Goal: Communication & Community: Answer question/provide support

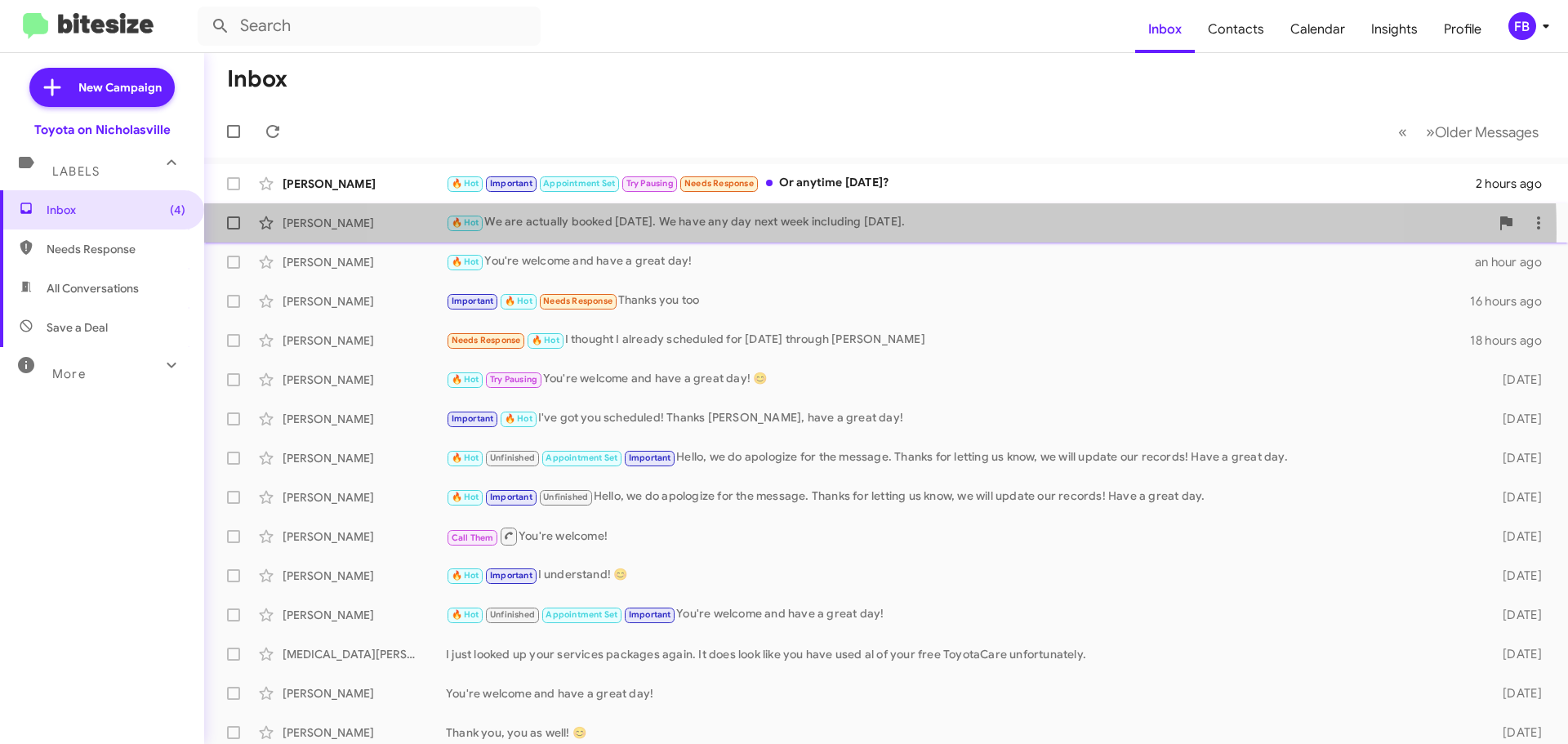
click at [857, 232] on div "[PERSON_NAME] 🔥 Hot We are actually booked [DATE]. We have any day next week in…" at bounding box center [885, 223] width 1338 height 33
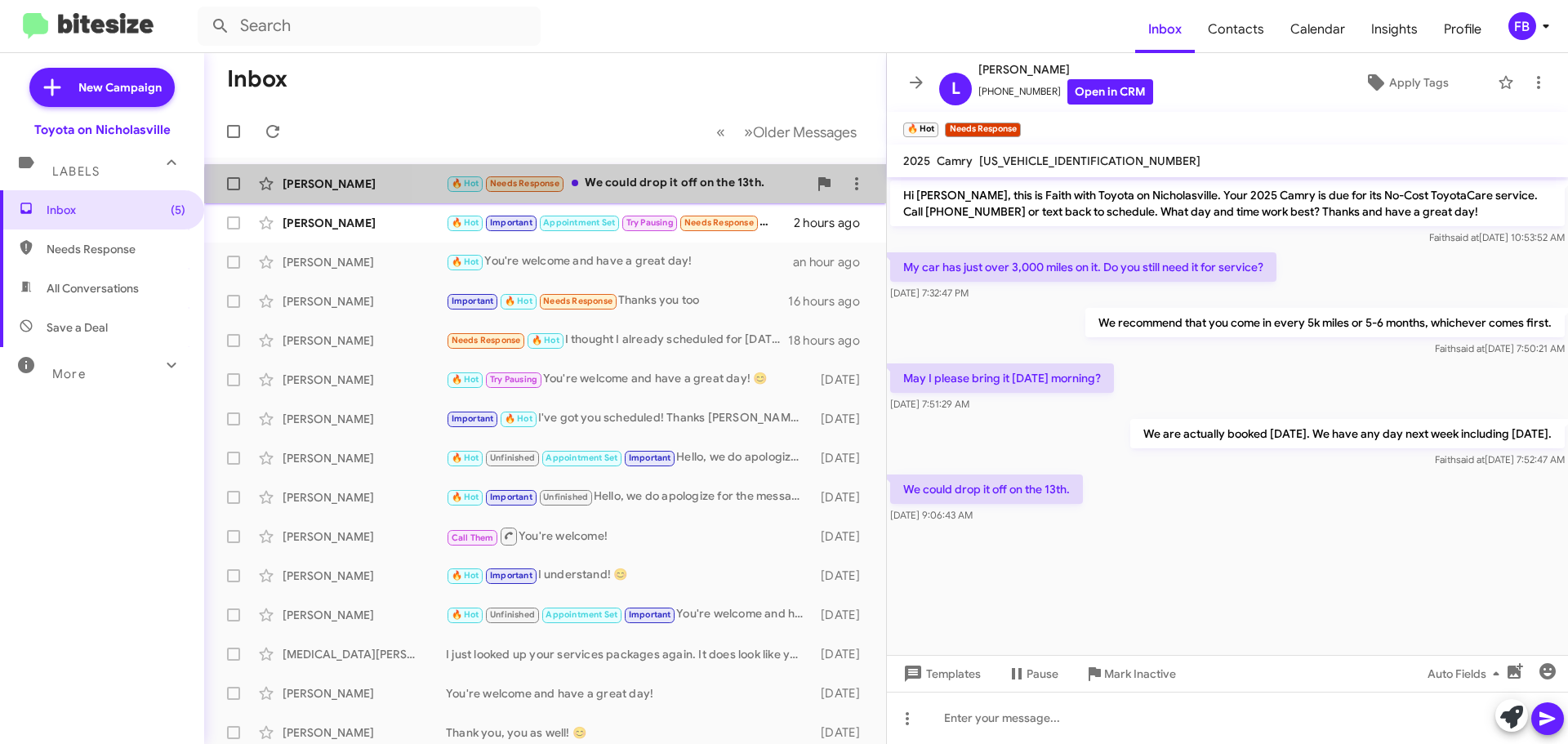
click at [734, 197] on div "[PERSON_NAME] 🔥 Hot Needs Response We could drop it off on the 13th. a few seco…" at bounding box center [544, 183] width 656 height 33
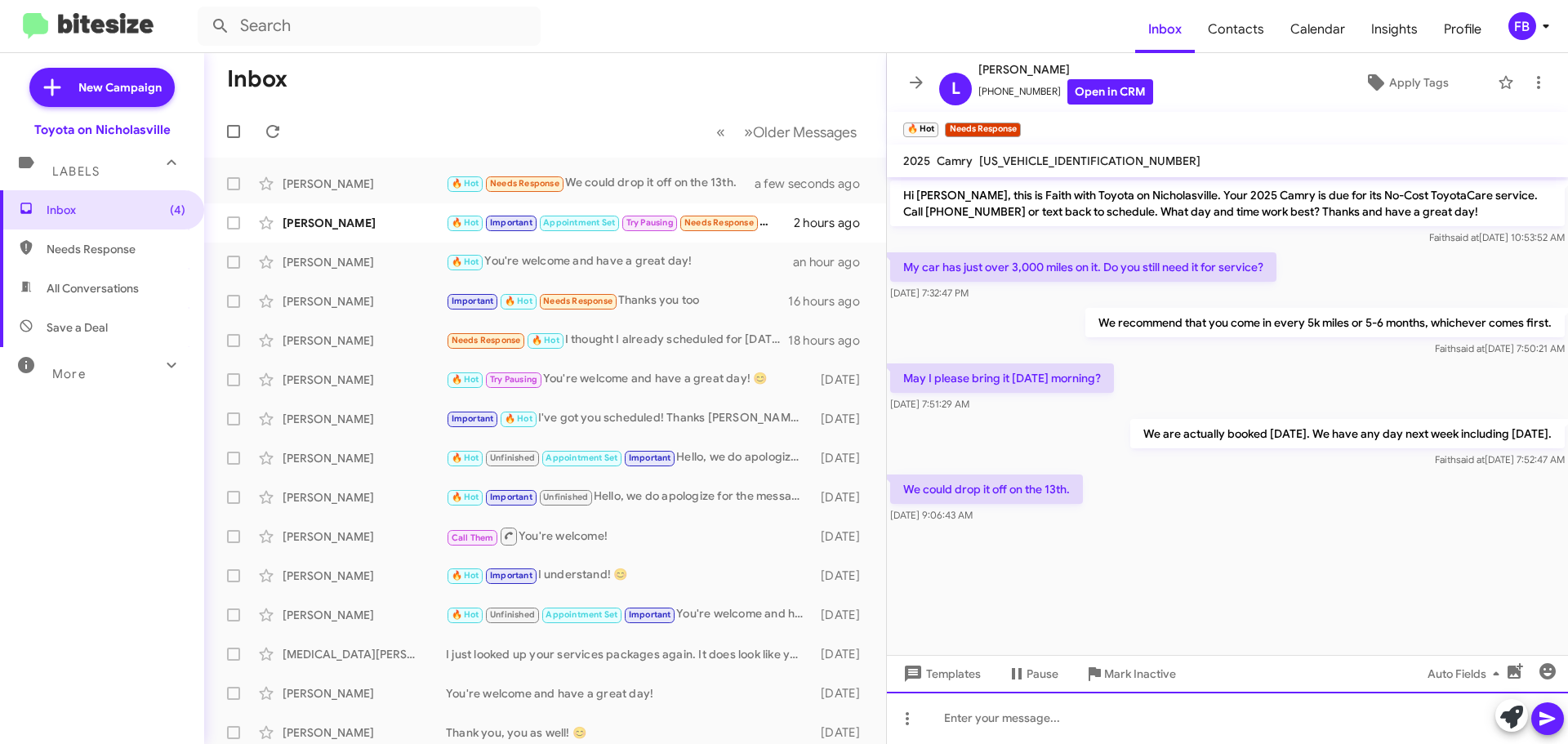
click at [977, 718] on div at bounding box center [1227, 717] width 681 height 52
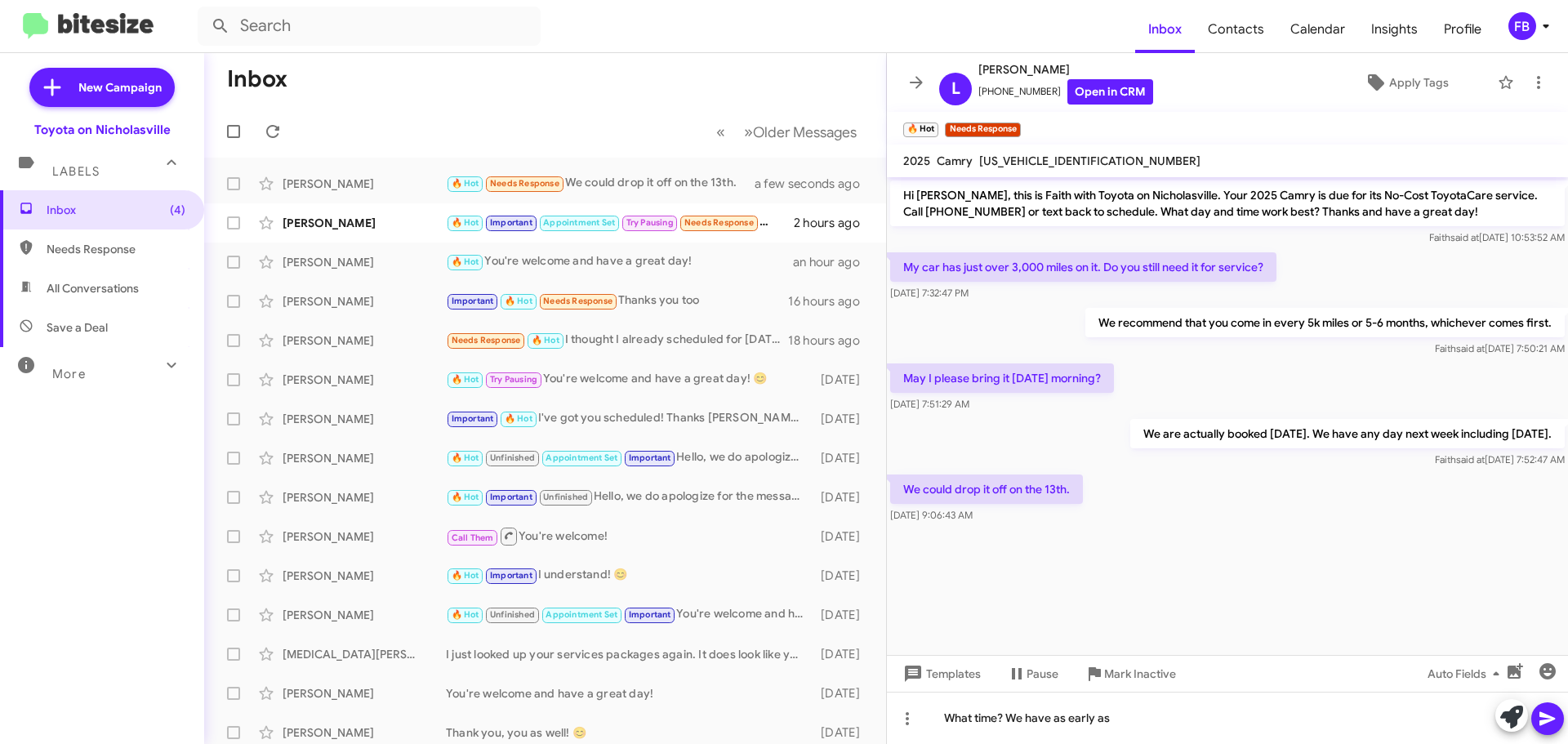
click at [1068, 160] on span "[US_VEHICLE_IDENTIFICATION_NUMBER]" at bounding box center [1090, 160] width 221 height 14
copy span "[US_VEHICLE_IDENTIFICATION_NUMBER]"
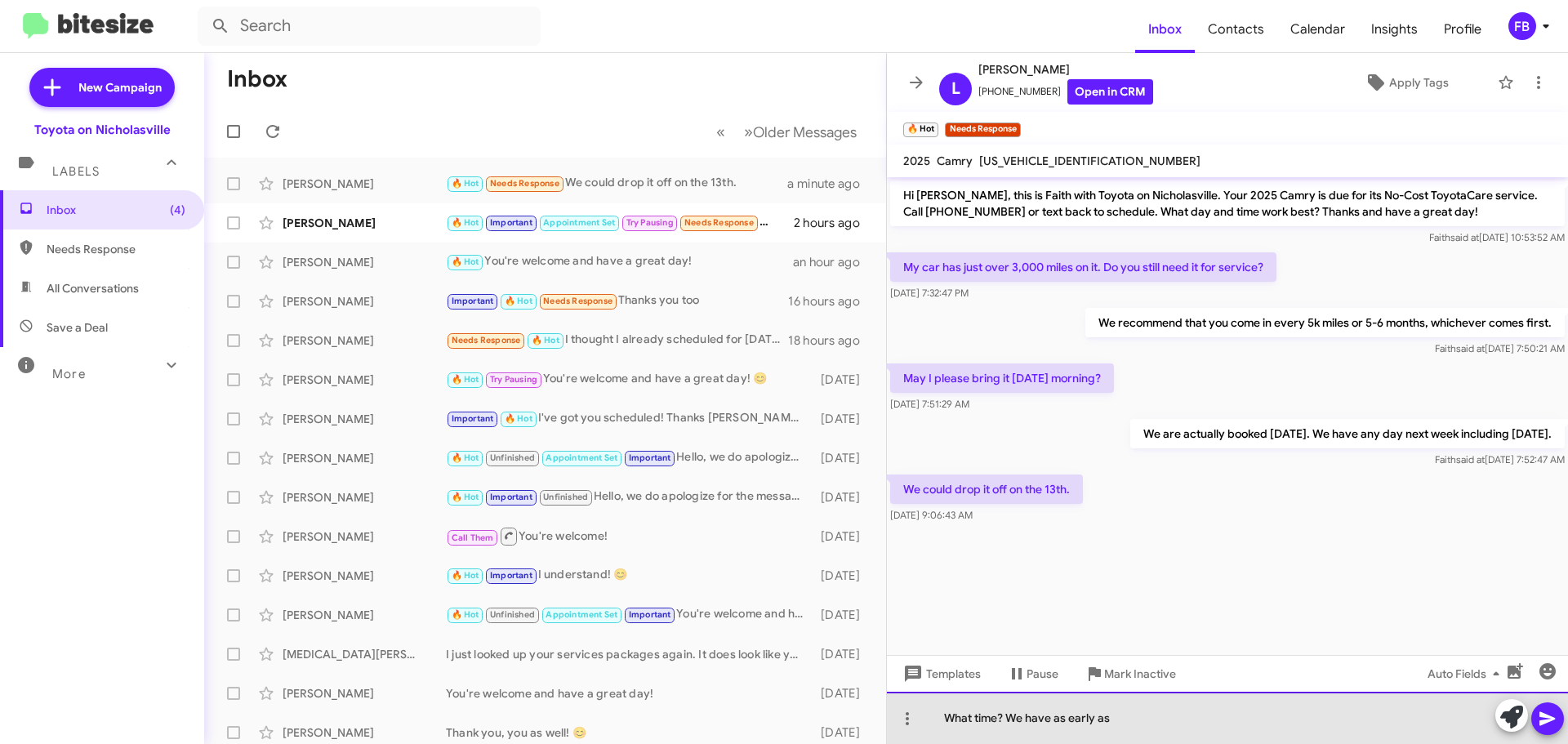
click at [1141, 719] on div "What time? We have as early as" at bounding box center [1227, 717] width 681 height 52
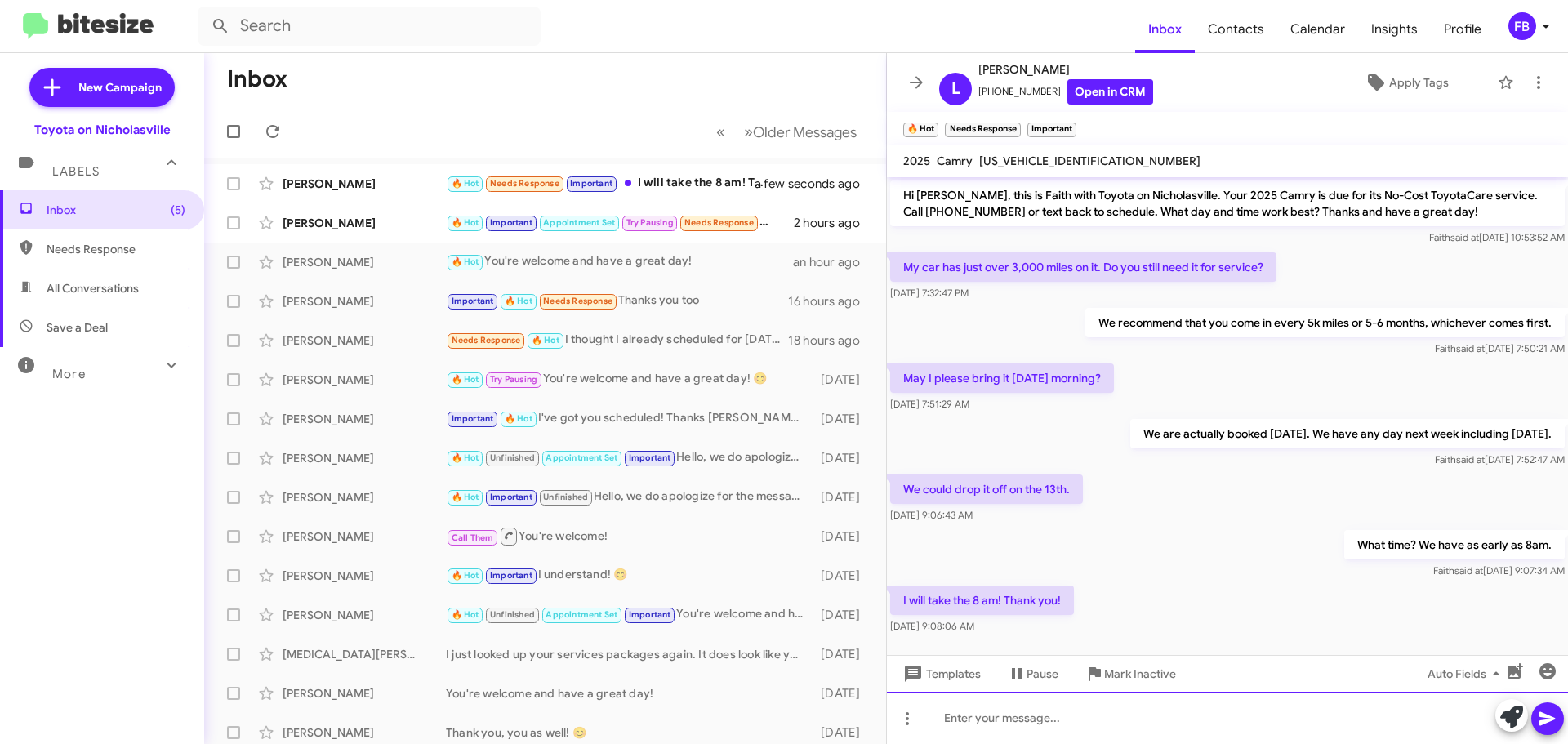
scroll to position [15, 0]
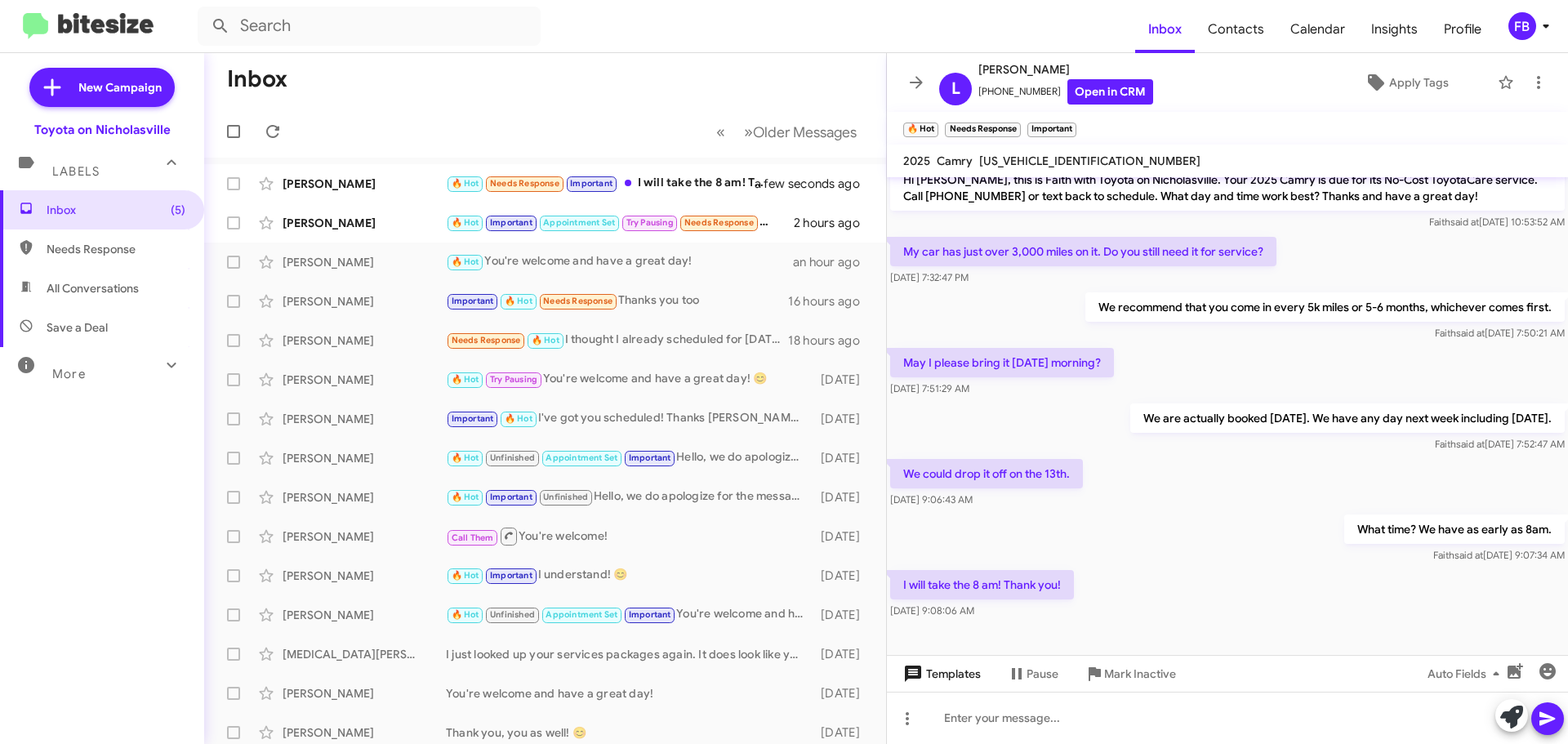
click at [941, 676] on span "Templates" at bounding box center [940, 673] width 81 height 30
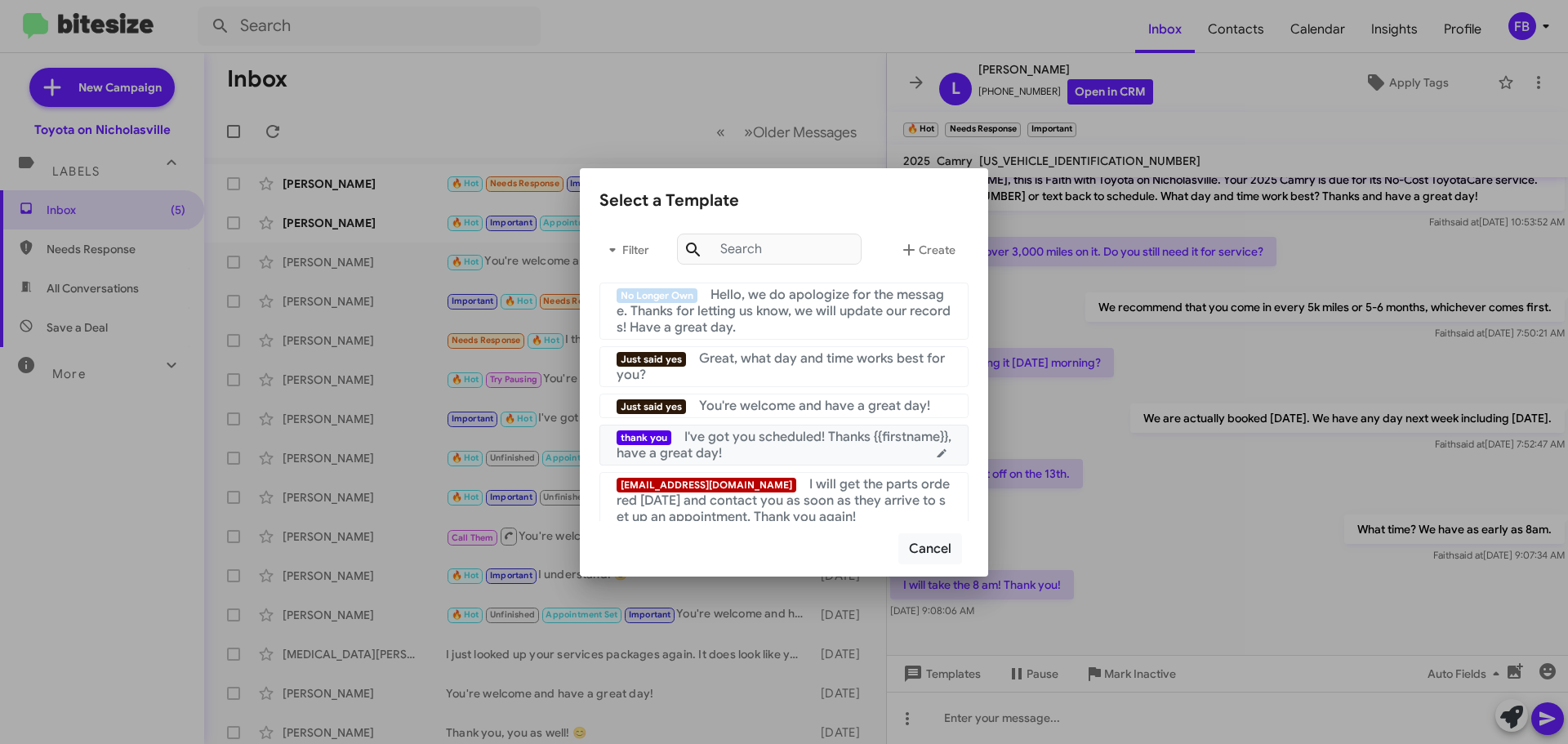
click at [796, 454] on div "thank you I've got you scheduled! Thanks {{firstname}}, have a great day!" at bounding box center [784, 444] width 335 height 33
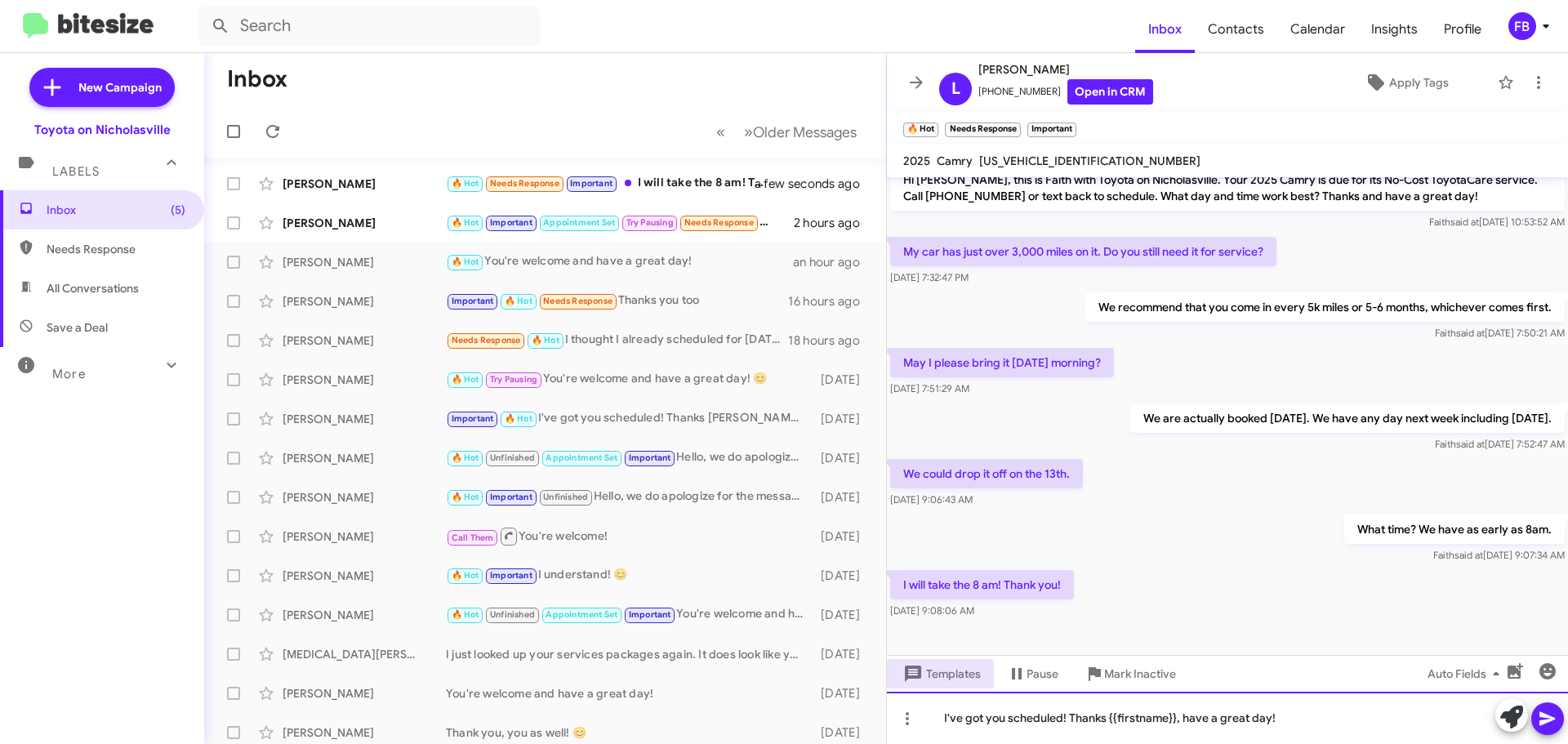
click at [1067, 717] on div "I've got you scheduled! Thanks {{firstname}}, have a great day!" at bounding box center [1227, 717] width 681 height 52
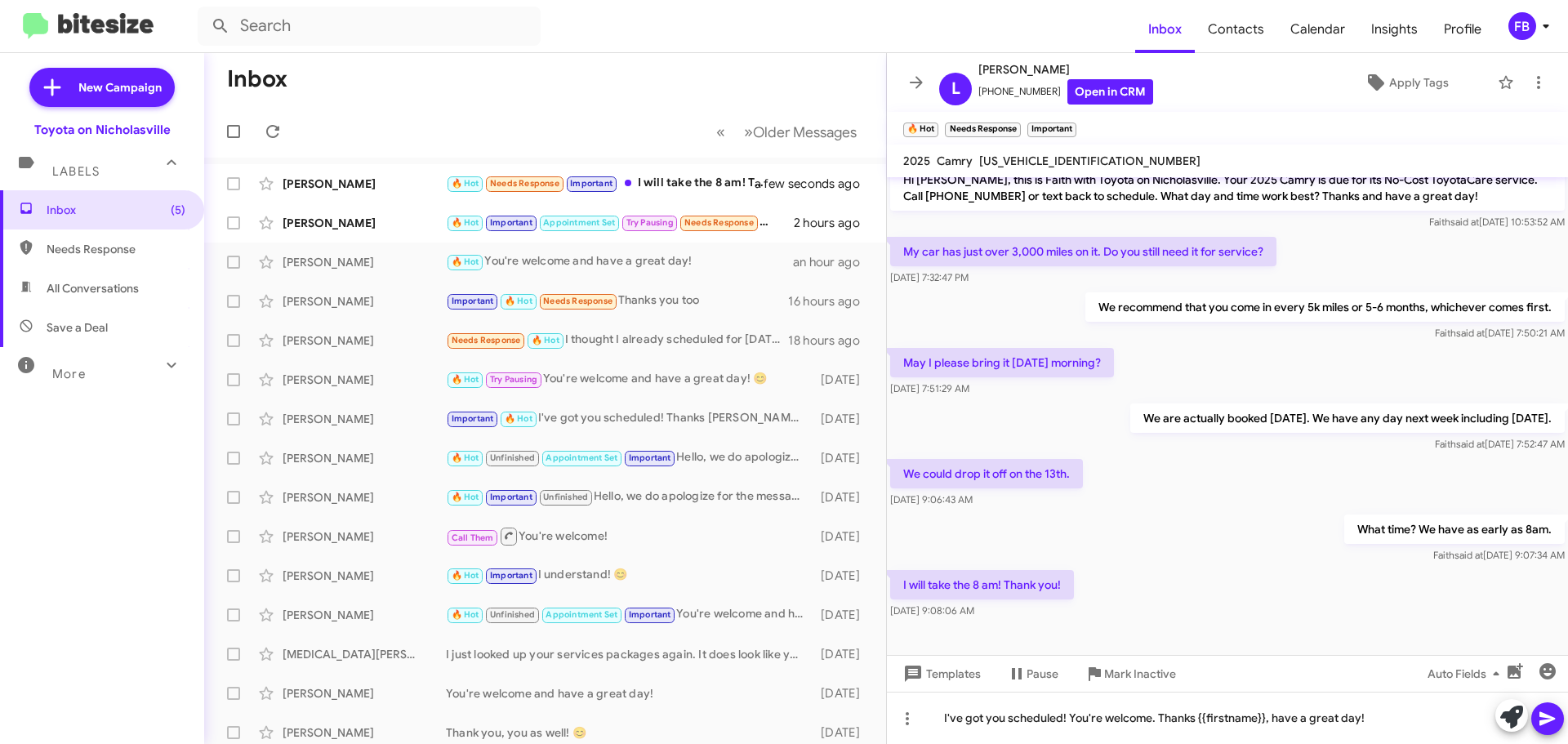
click at [1547, 723] on icon at bounding box center [1547, 718] width 19 height 19
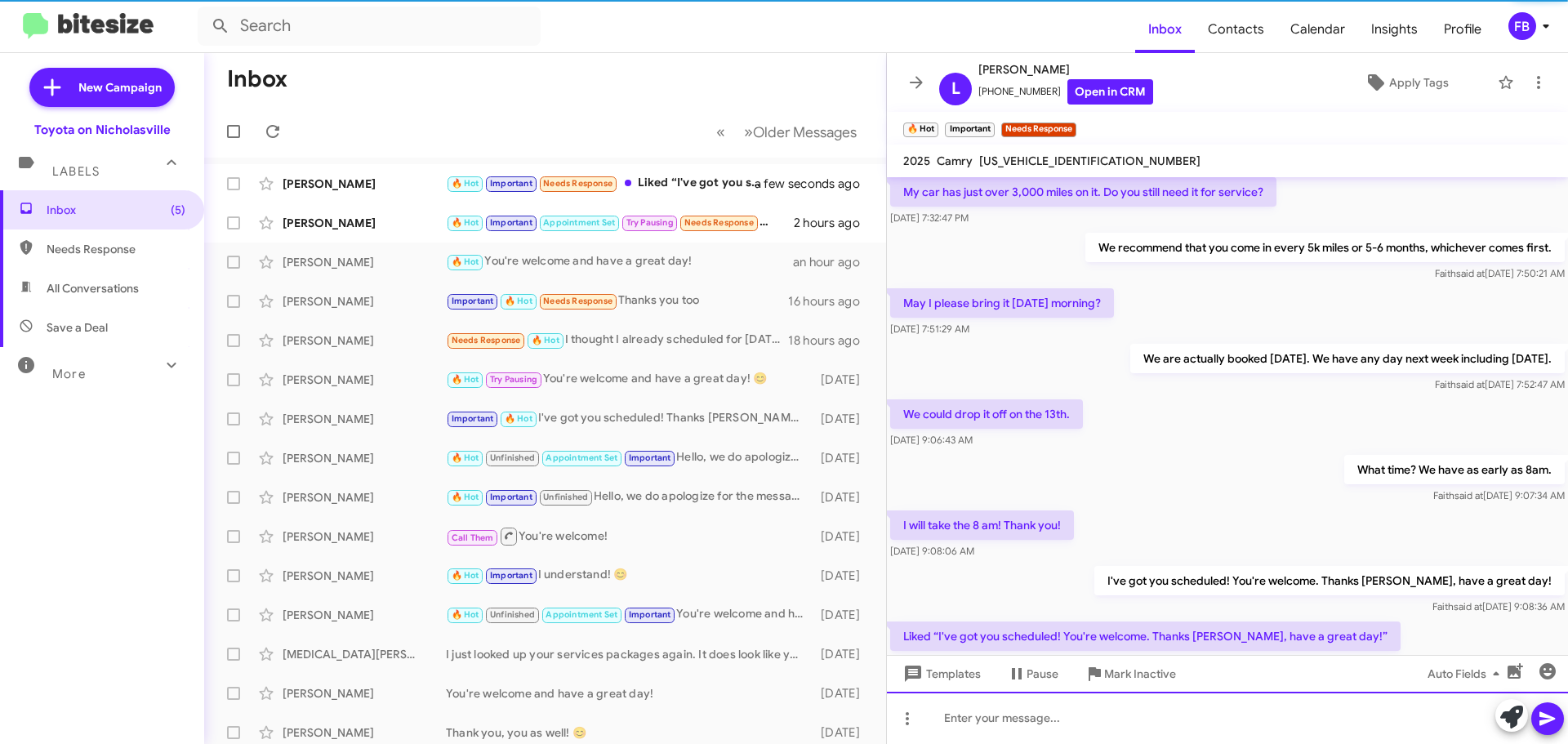
scroll to position [134, 0]
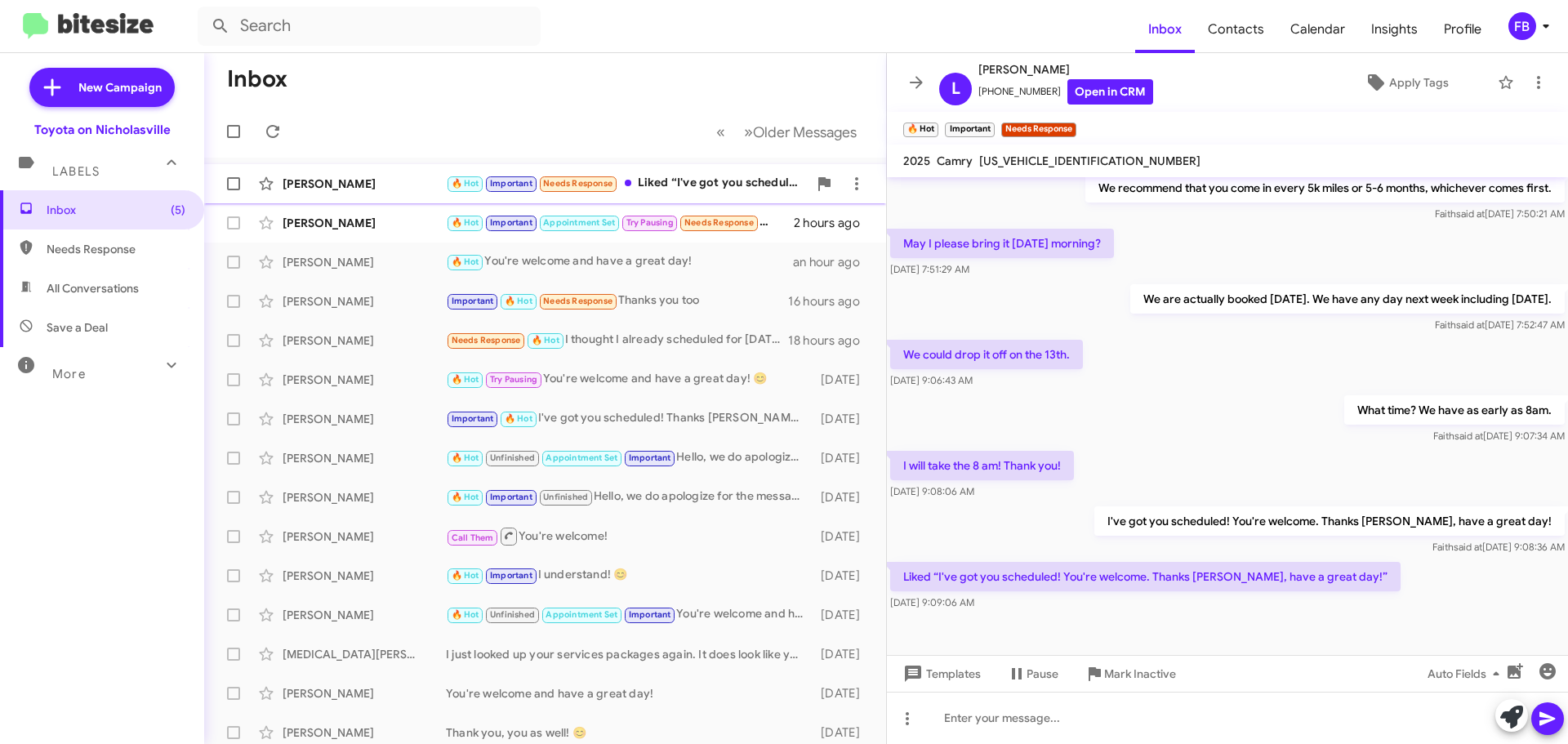
click at [709, 185] on div "🔥 Hot Important Needs Response Liked “I've got you scheduled! You're welcome. T…" at bounding box center [626, 183] width 362 height 19
